Goal: Task Accomplishment & Management: Complete application form

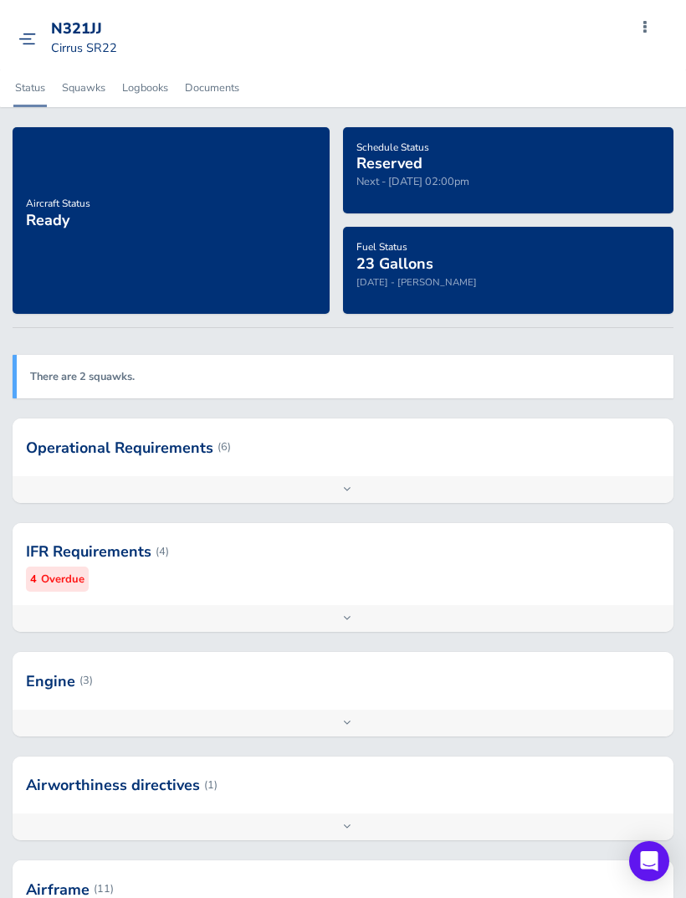
click at [533, 174] on div "Schedule Status Reserved Next - [DATE] 02:00pm" at bounding box center [509, 170] width 304 height 67
click at [397, 166] on span "Reserved" at bounding box center [390, 163] width 66 height 20
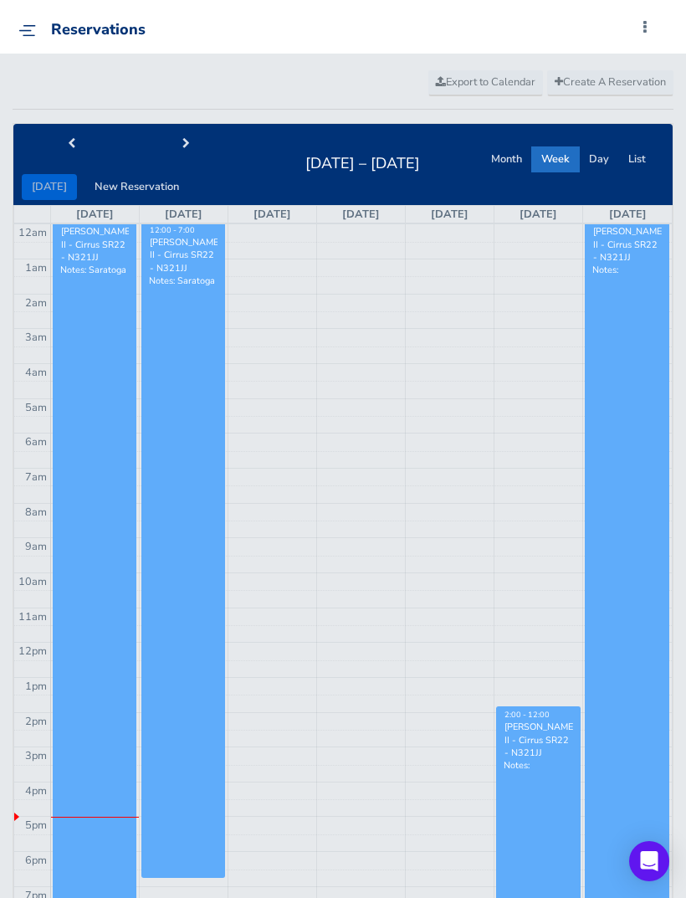
click at [189, 142] on button "next" at bounding box center [186, 144] width 116 height 26
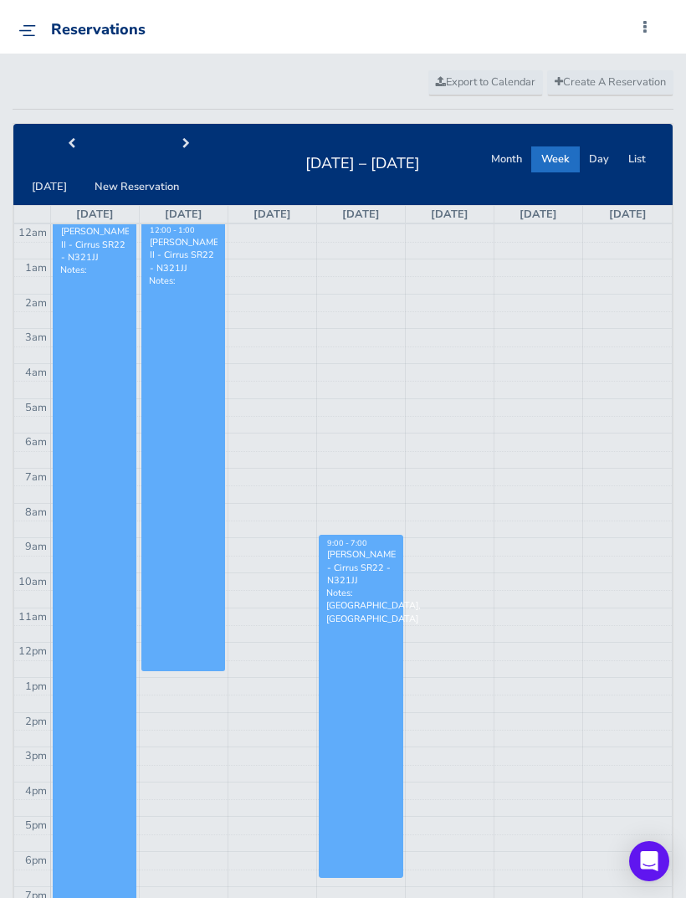
click at [182, 144] on span "next" at bounding box center [186, 144] width 8 height 11
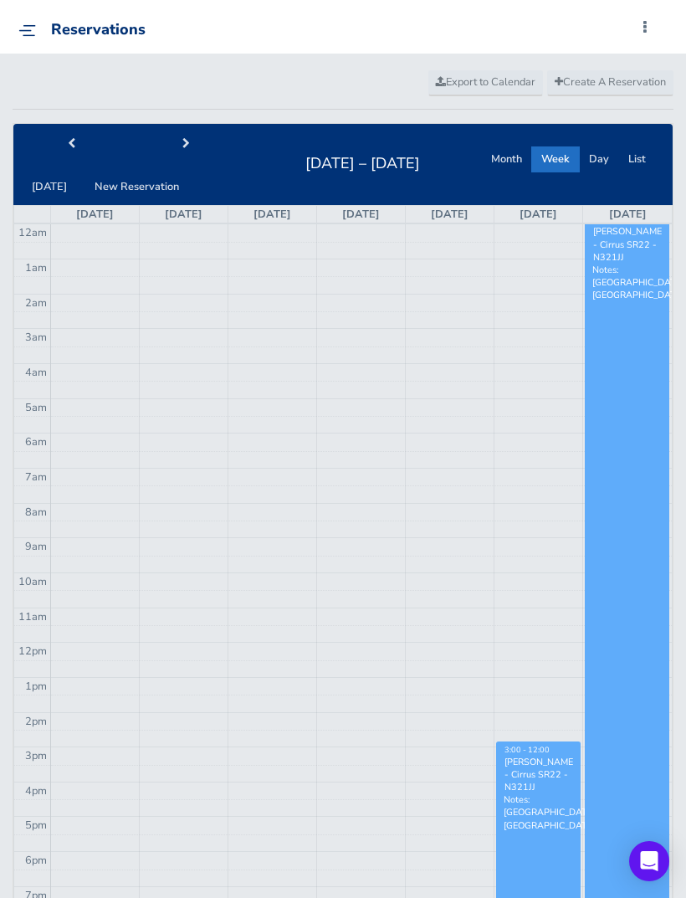
click at [182, 141] on span "next" at bounding box center [186, 144] width 8 height 11
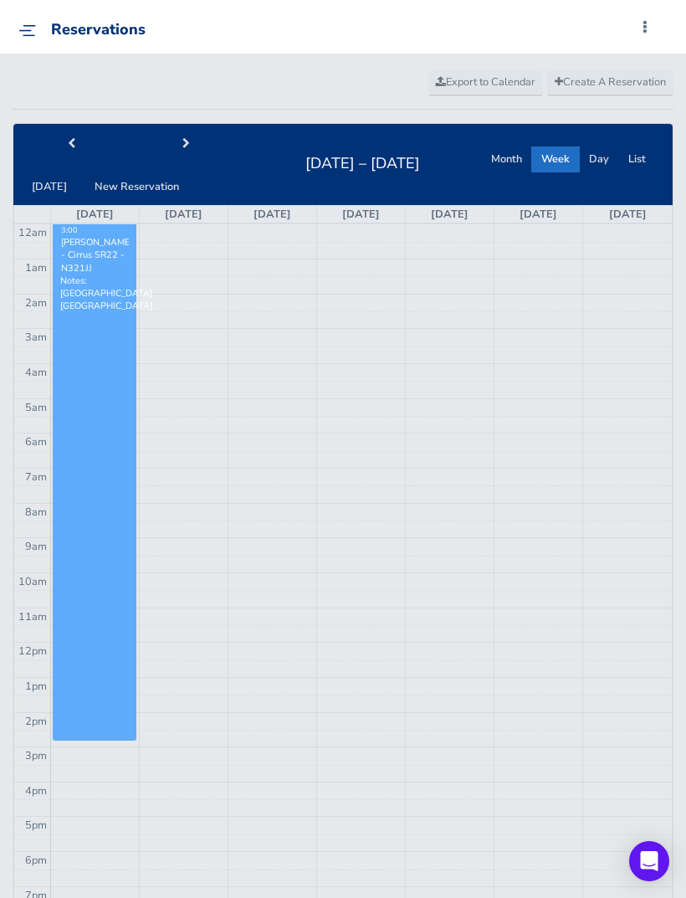
click at [167, 134] on button "next" at bounding box center [186, 144] width 116 height 26
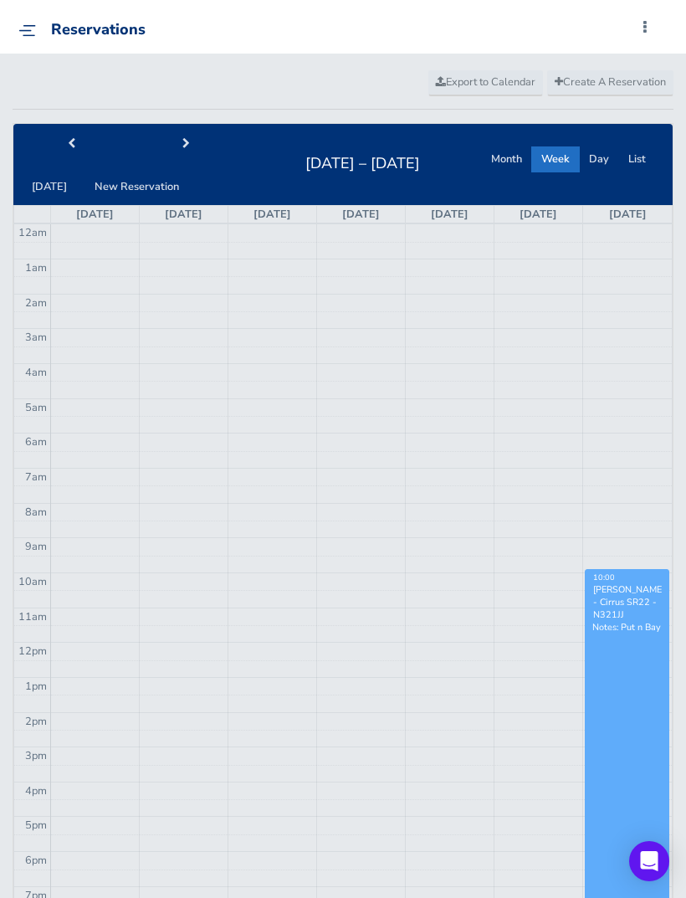
click at [160, 133] on button "next" at bounding box center [186, 144] width 116 height 26
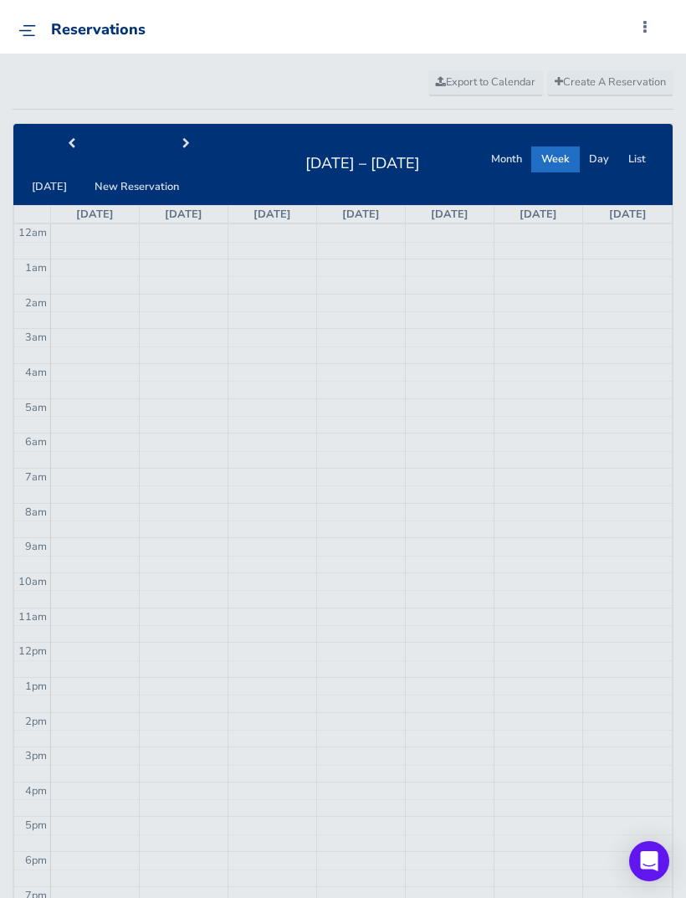
click at [156, 131] on button "next" at bounding box center [186, 144] width 116 height 26
click at [637, 80] on span "Create A Reservation" at bounding box center [610, 82] width 111 height 15
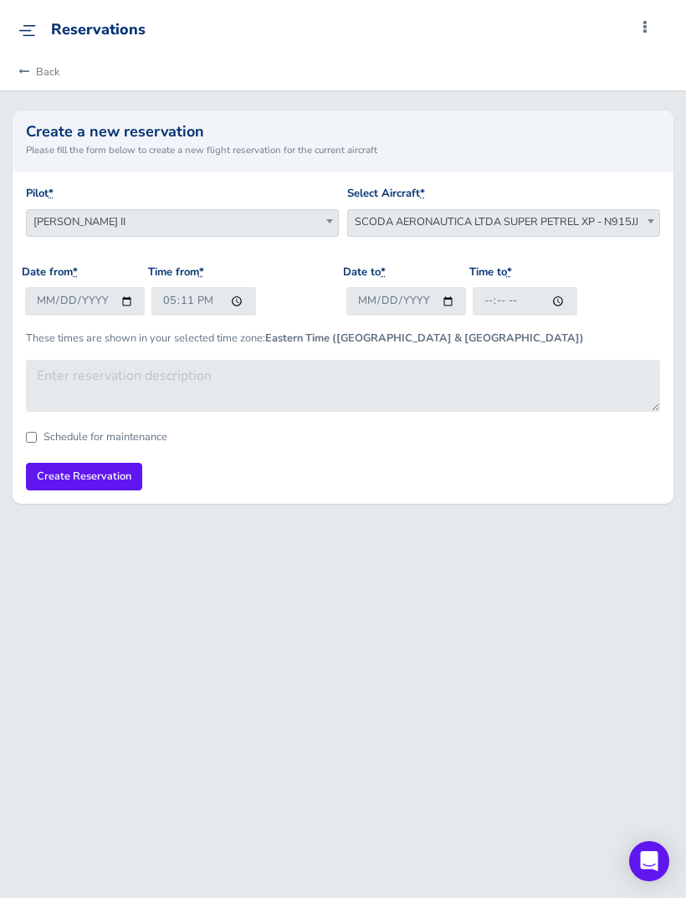
click at [655, 228] on span at bounding box center [651, 221] width 17 height 22
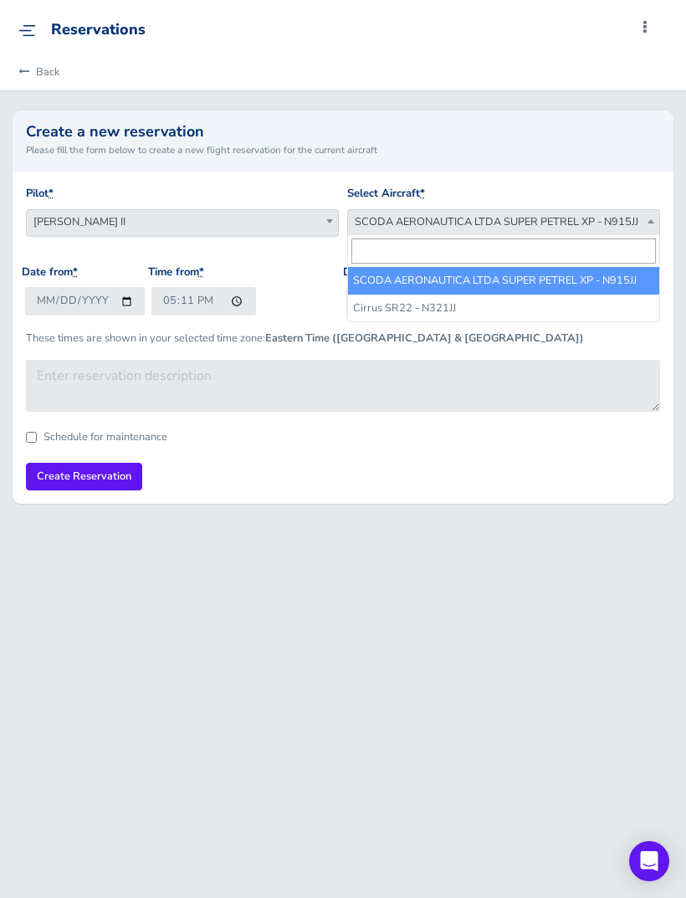
select select "4541"
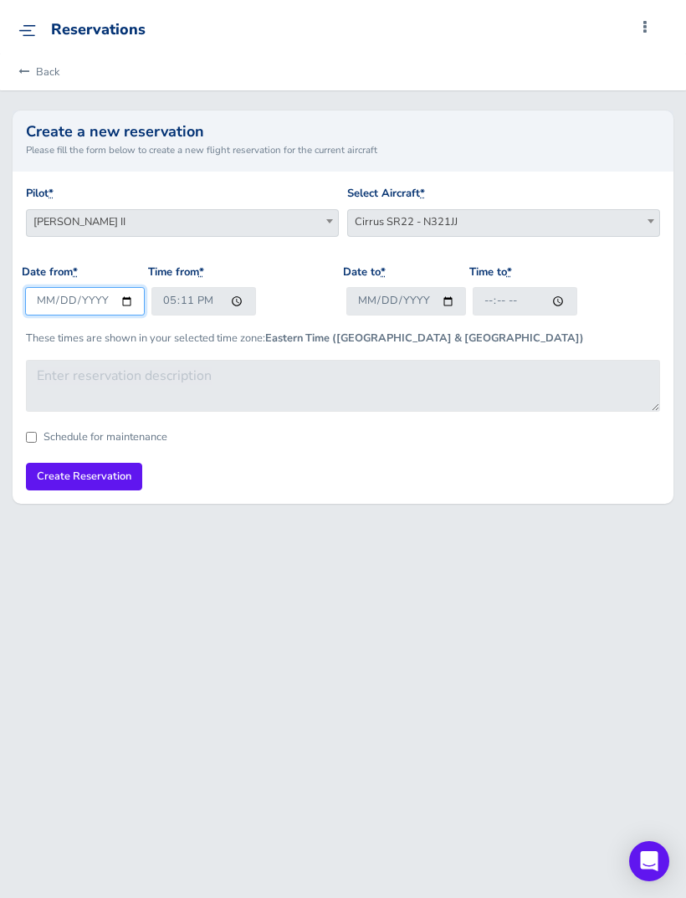
click at [64, 308] on input "2025-08-10" at bounding box center [85, 301] width 120 height 28
type input "2025-09-25"
click at [152, 305] on input "17:11" at bounding box center [204, 301] width 105 height 28
type input "16:00"
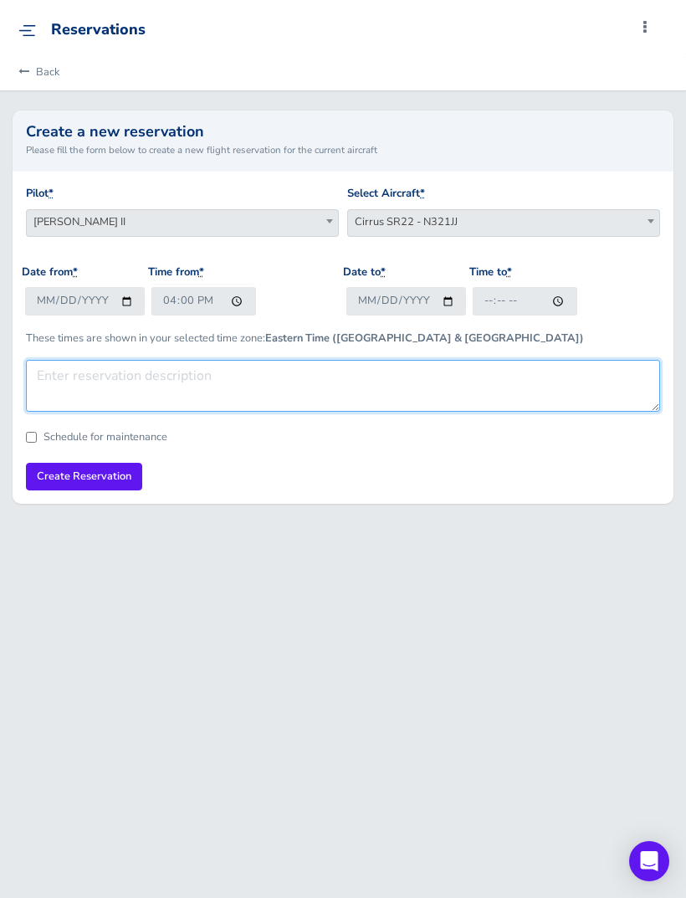
click at [427, 378] on textarea at bounding box center [343, 386] width 635 height 52
type textarea "SC Johnson"
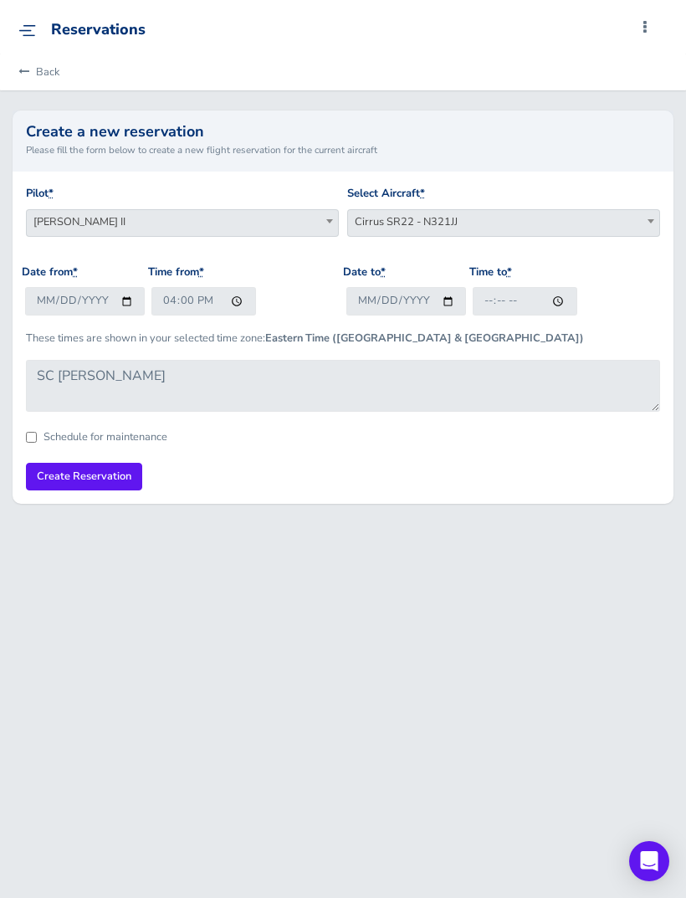
click at [95, 467] on input "Create Reservation" at bounding box center [84, 477] width 116 height 28
click at [397, 293] on input "Date to *" at bounding box center [407, 301] width 120 height 28
type input "2025-09-27"
click at [473, 295] on input "Time to *" at bounding box center [525, 301] width 105 height 28
type input "10:00"
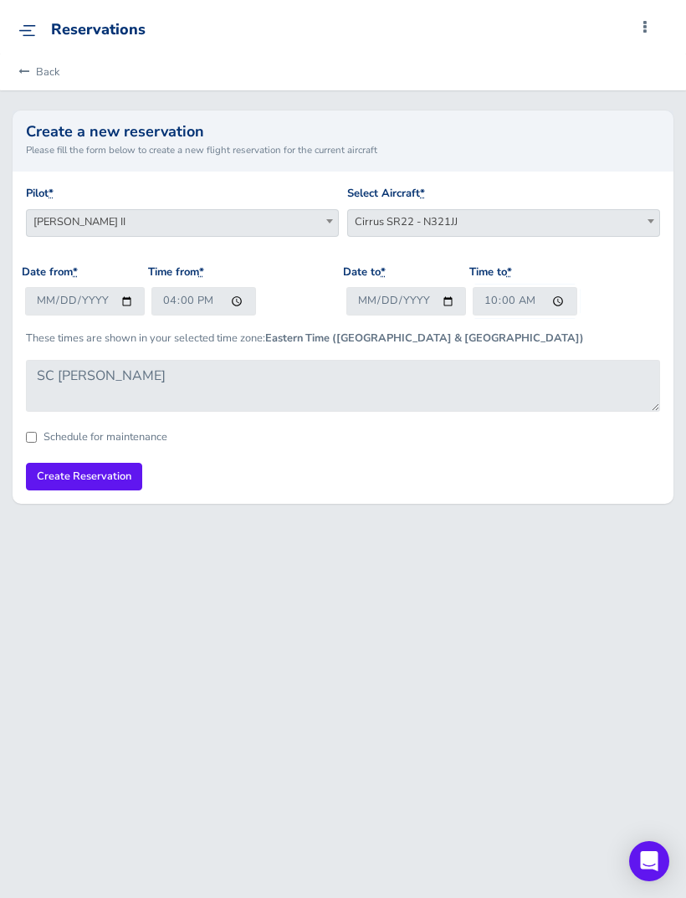
click at [64, 476] on input "Create Reservation" at bounding box center [84, 477] width 116 height 28
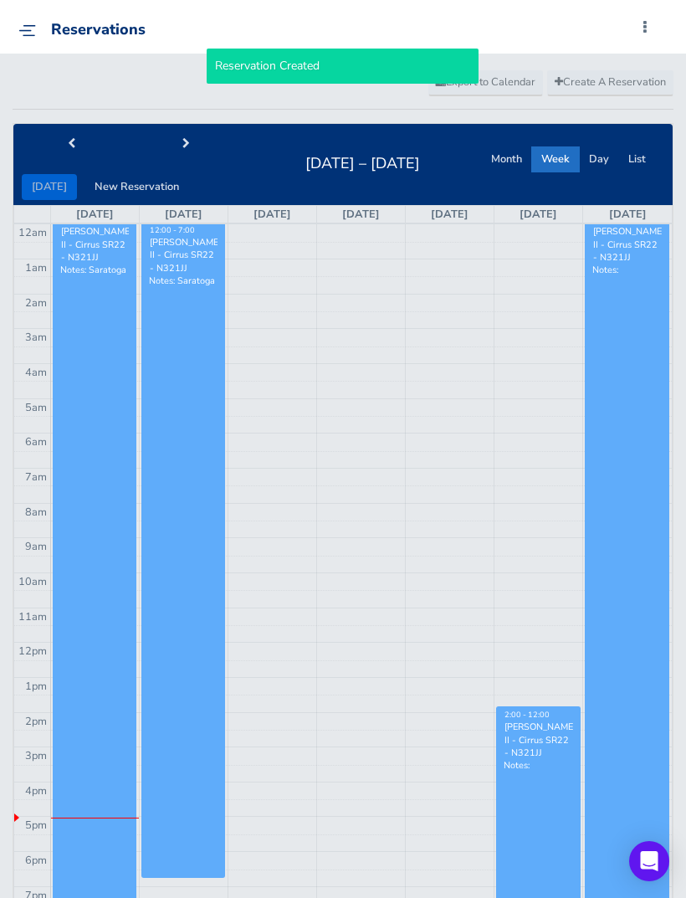
click at [170, 134] on button "next" at bounding box center [186, 144] width 116 height 26
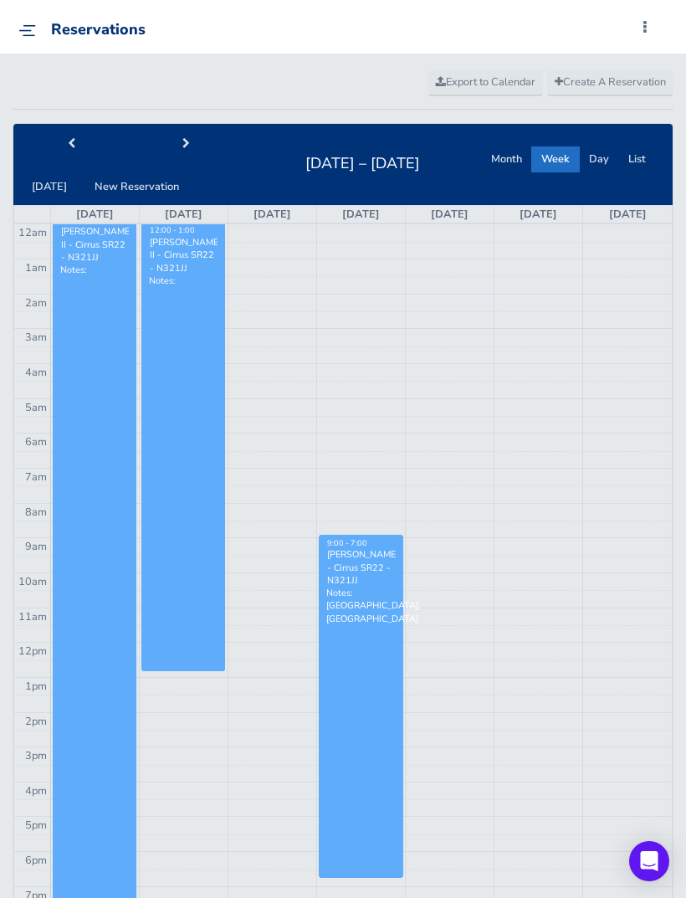
click at [182, 149] on button "next" at bounding box center [186, 144] width 116 height 26
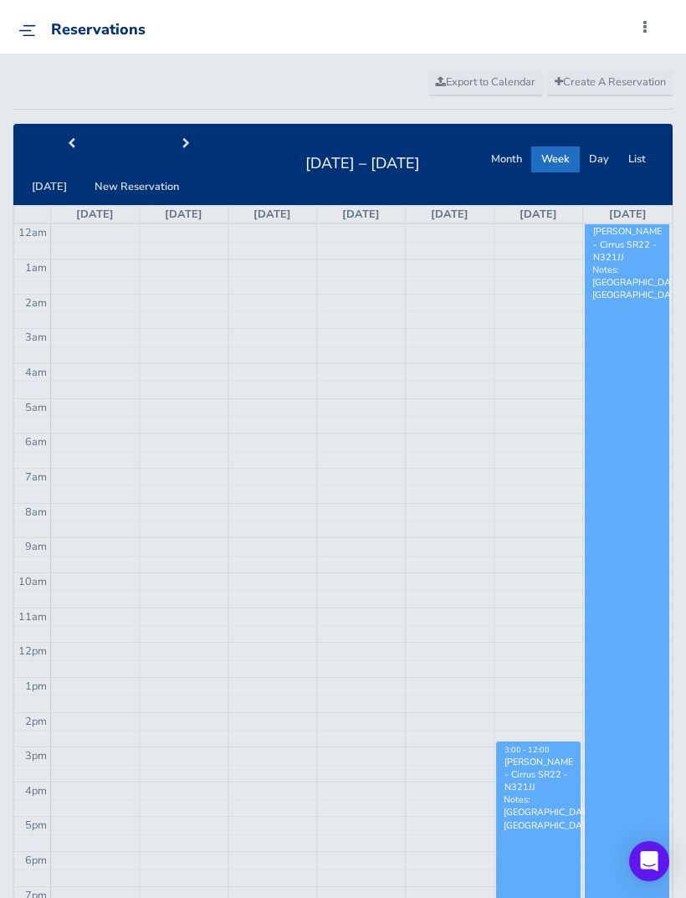
click at [189, 141] on button "next" at bounding box center [186, 144] width 116 height 26
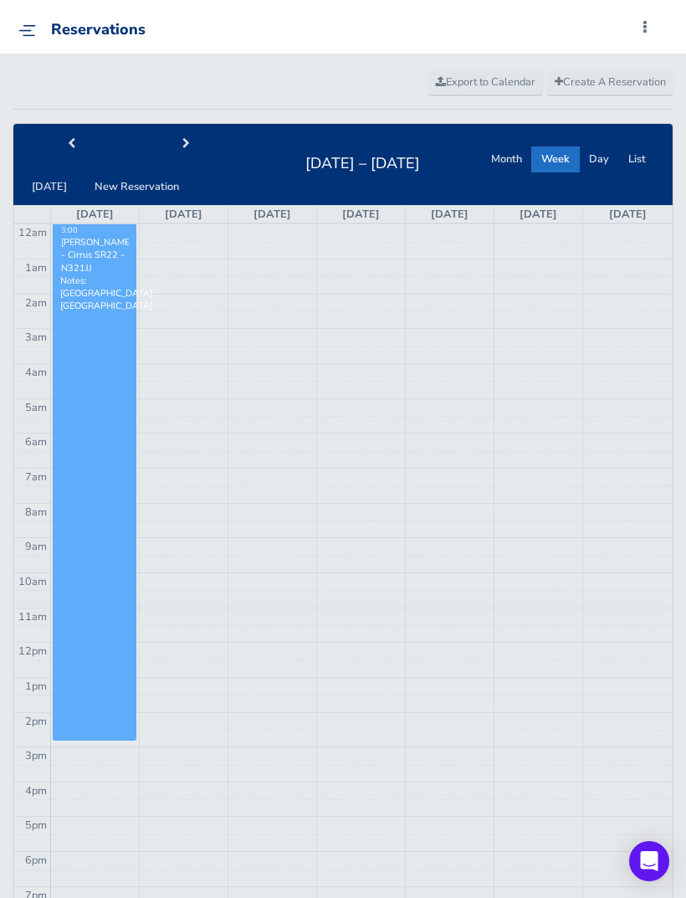
click at [182, 146] on span "next" at bounding box center [186, 144] width 8 height 11
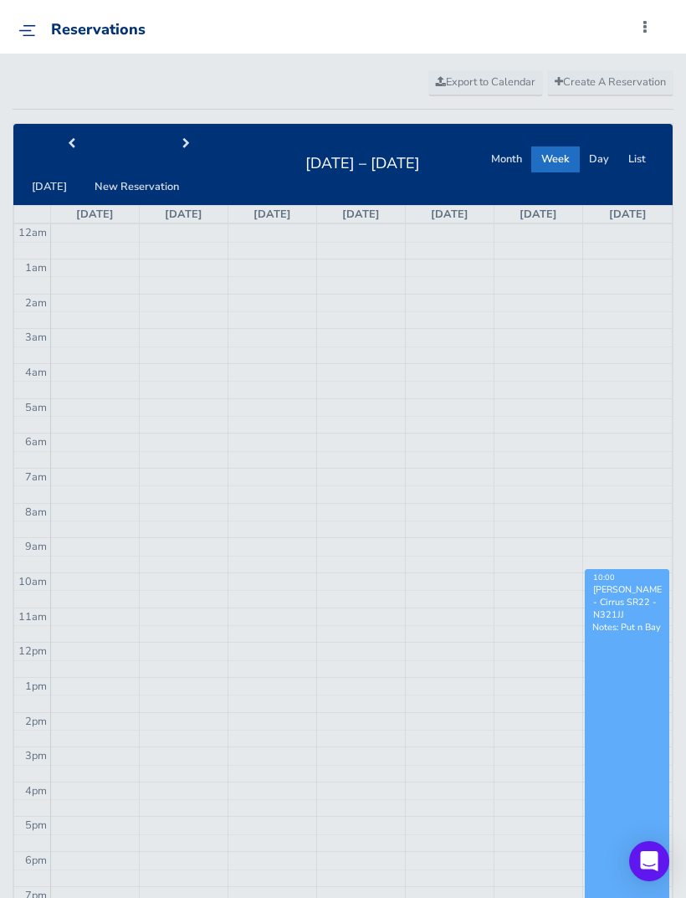
click at [182, 144] on span "next" at bounding box center [186, 144] width 8 height 11
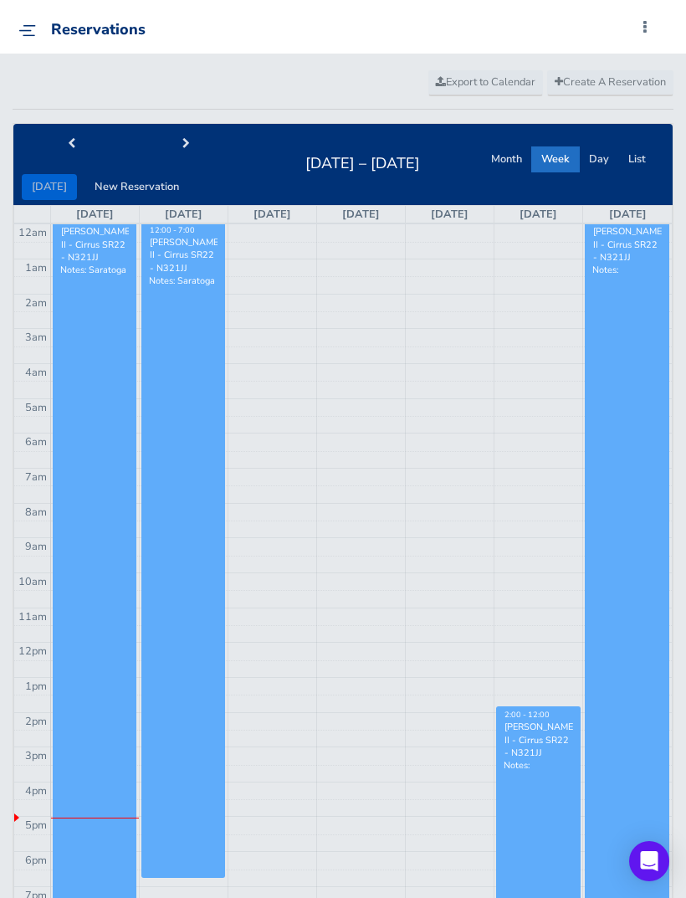
click at [150, 527] on link "12:00 - 7:00 Jay Treat II - Cirrus SR22 - N321JJ Notes: Saratoga" at bounding box center [183, 551] width 84 height 654
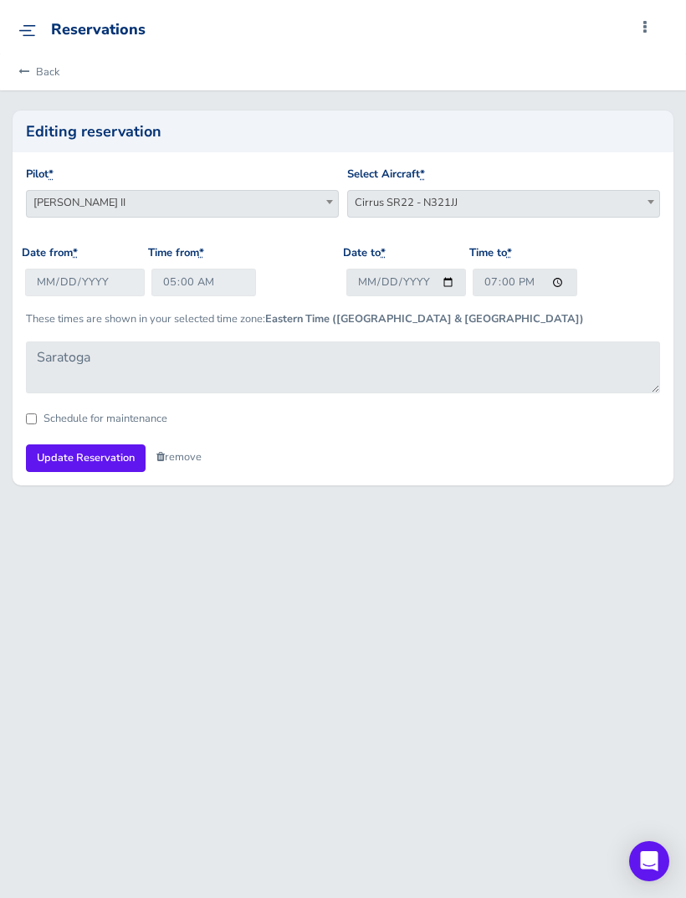
click at [33, 63] on link "Back" at bounding box center [36, 72] width 46 height 37
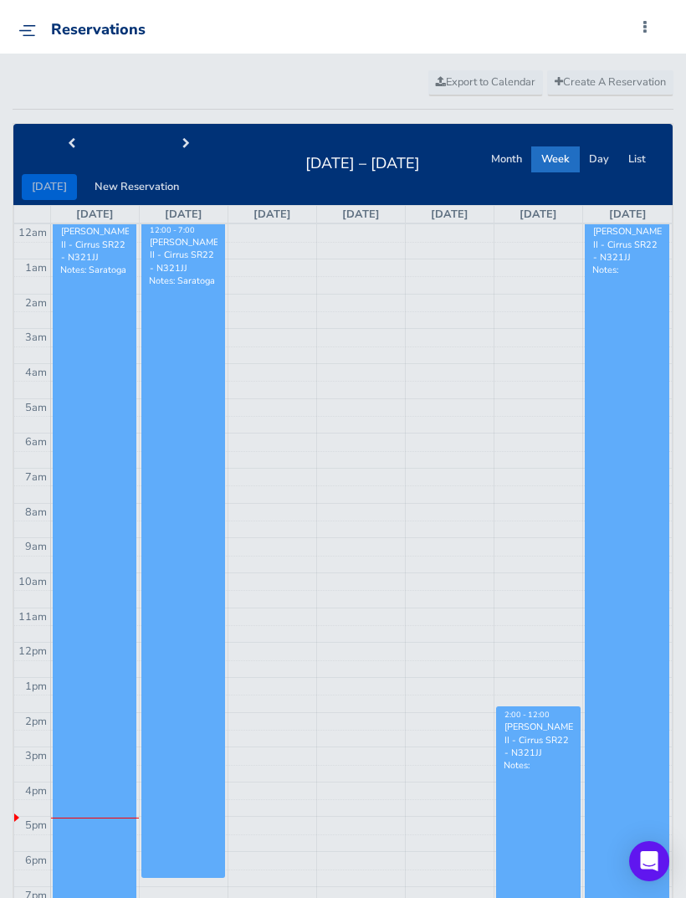
click at [179, 150] on button "next" at bounding box center [186, 144] width 116 height 26
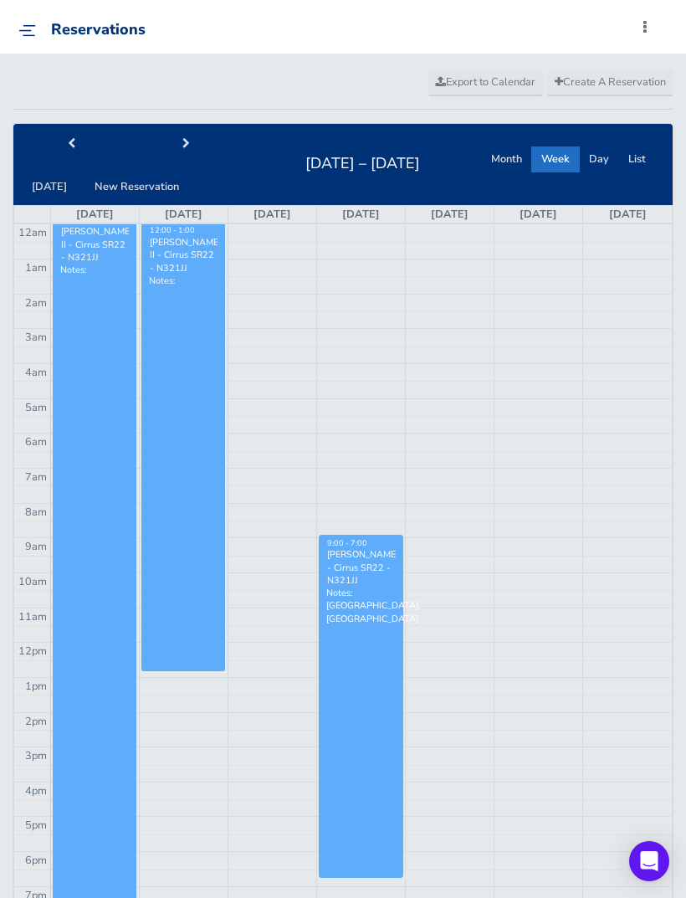
click at [164, 141] on button "next" at bounding box center [186, 144] width 116 height 26
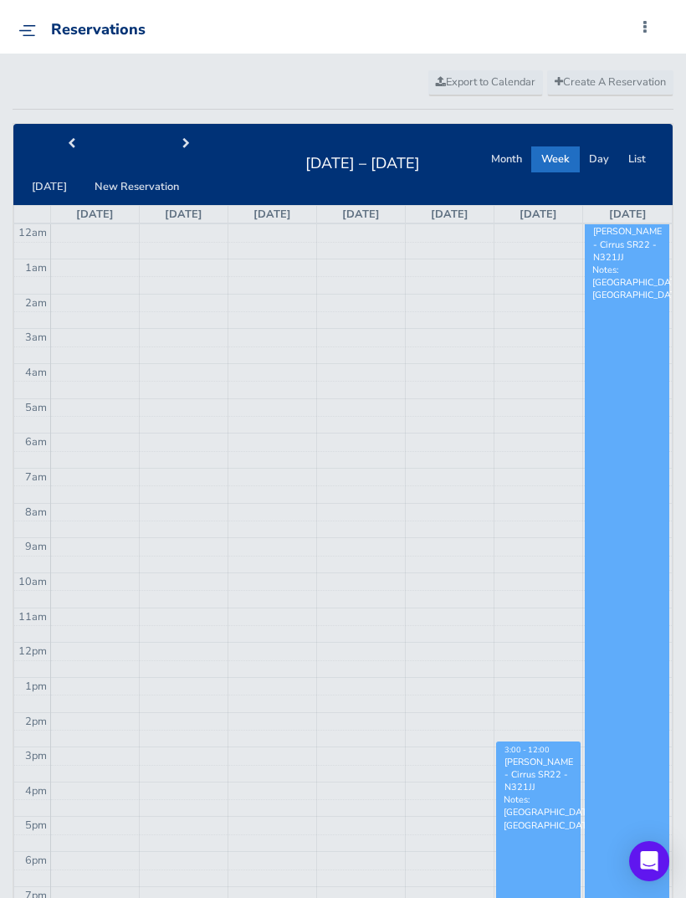
click at [173, 143] on button "next" at bounding box center [186, 144] width 116 height 26
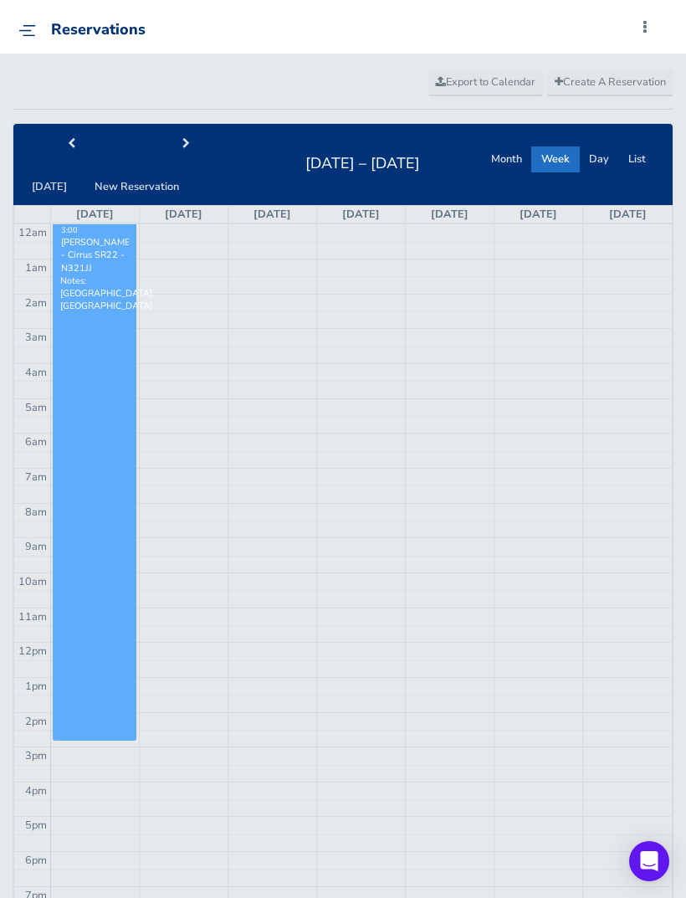
click at [171, 143] on button "next" at bounding box center [186, 144] width 116 height 26
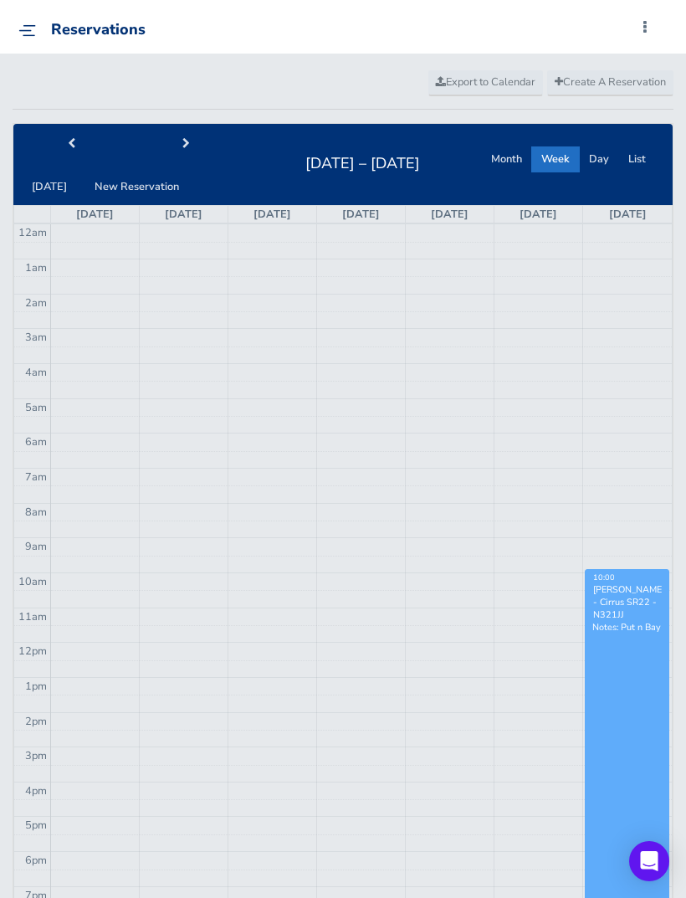
click at [167, 136] on button "next" at bounding box center [186, 144] width 116 height 26
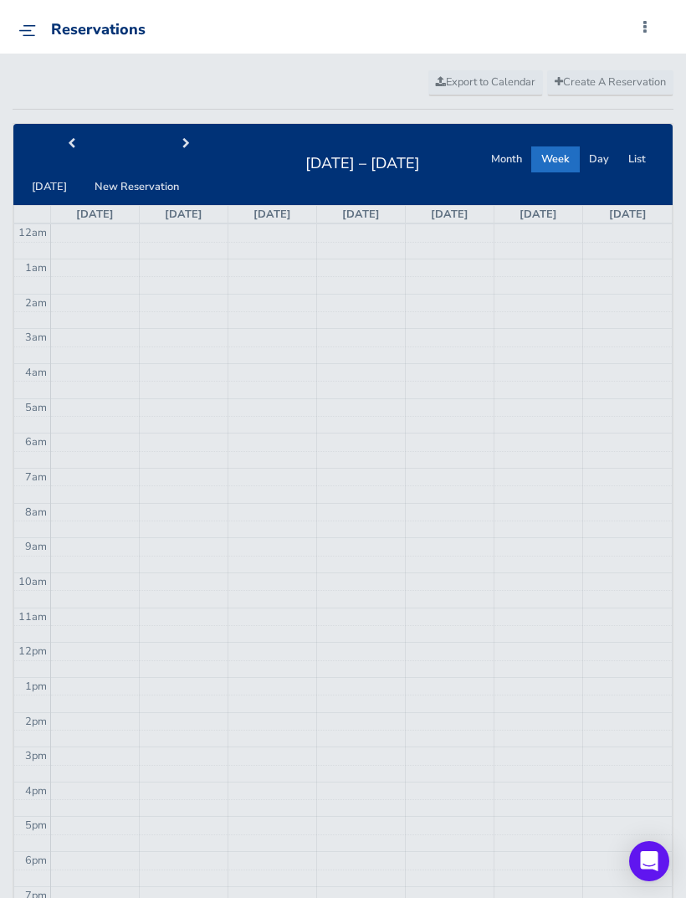
click at [172, 148] on button "next" at bounding box center [186, 144] width 116 height 26
